Goal: Information Seeking & Learning: Learn about a topic

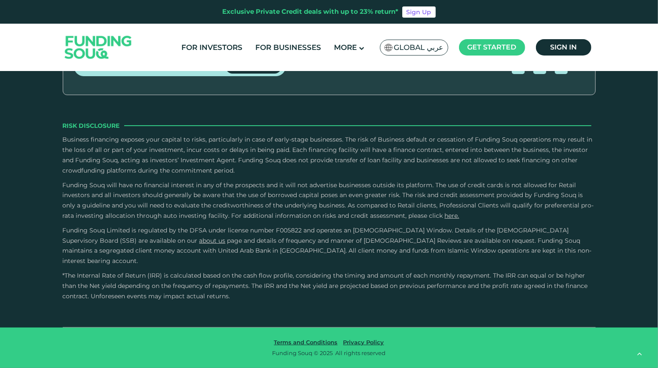
type tc-range-slider "4"
